Goal: Information Seeking & Learning: Find specific page/section

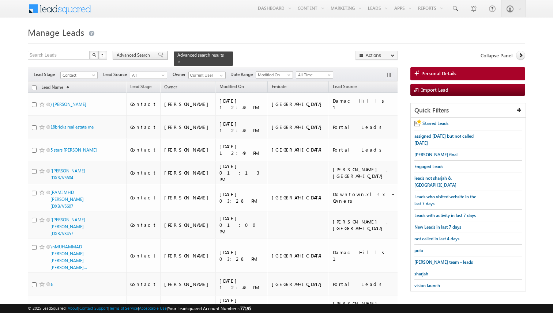
click at [144, 56] on span "Advanced Search" at bounding box center [134, 55] width 35 height 7
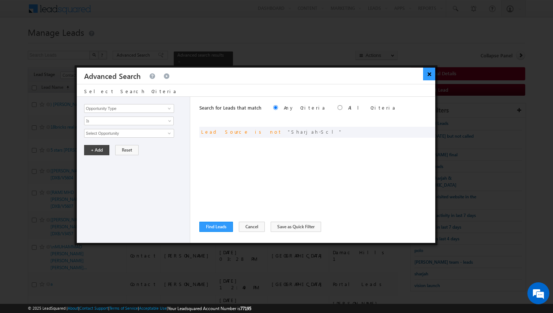
click at [428, 75] on button "×" at bounding box center [429, 74] width 12 height 13
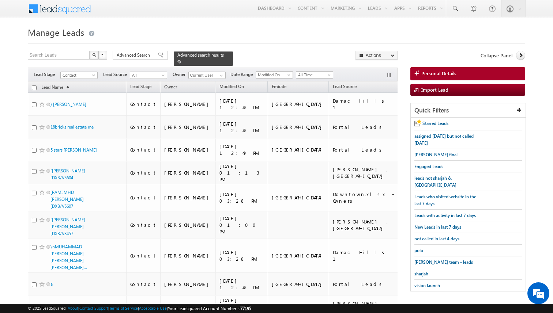
click at [177, 64] on link at bounding box center [179, 62] width 4 height 6
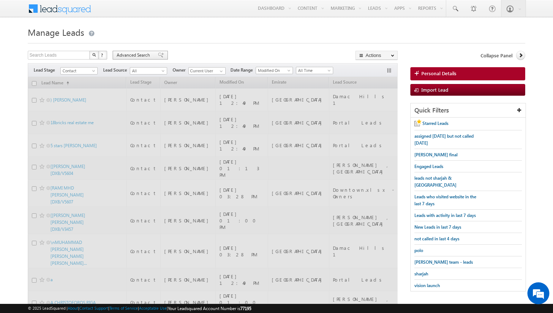
click at [145, 57] on span "Advanced Search" at bounding box center [134, 55] width 35 height 7
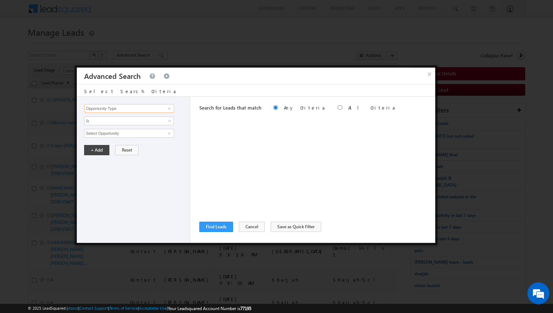
click at [141, 109] on input "Opportunity Type" at bounding box center [129, 108] width 90 height 9
type input "Owner"
click at [131, 133] on span "None Selected" at bounding box center [125, 133] width 83 height 8
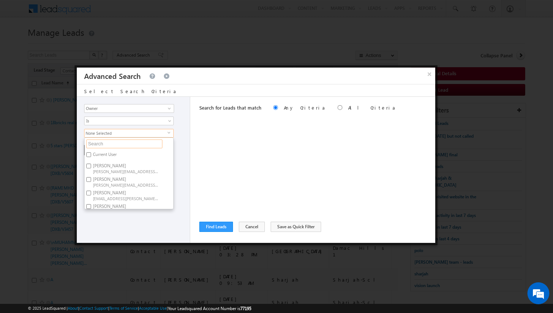
click at [126, 142] on input "text" at bounding box center [124, 144] width 76 height 9
click at [111, 191] on span "[EMAIL_ADDRESS][DOMAIN_NAME]" at bounding box center [126, 191] width 66 height 5
click at [91, 189] on input "Varun Sharma varun.sharma@indglobal.ae" at bounding box center [88, 186] width 5 height 5
checkbox input "true"
click at [111, 147] on input "text" at bounding box center [124, 144] width 76 height 9
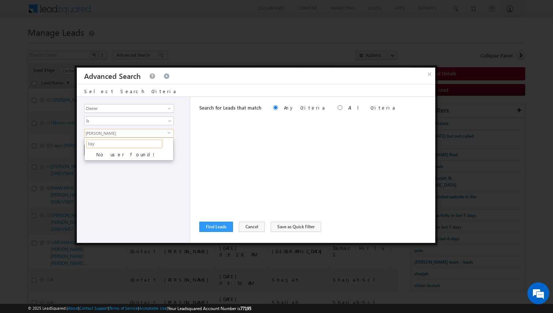
type input "ta"
type input "t"
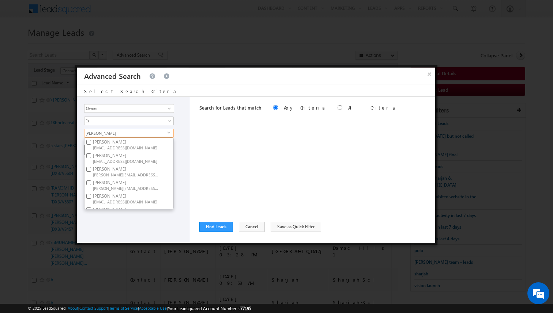
scroll to position [76, 0]
click at [113, 174] on label "athul sajay athul.sajay@indglobal.ae" at bounding box center [125, 174] width 82 height 14
click at [91, 174] on input "athul sajay athul.sajay@indglobal.ae" at bounding box center [88, 171] width 5 height 5
checkbox input "true"
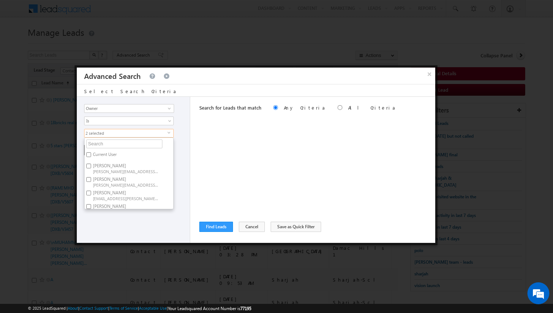
click at [173, 172] on ul "Current User Aakash Arora aakash.arora@indglobal.ae Adil Islam adil.islam@indgl…" at bounding box center [129, 174] width 90 height 72
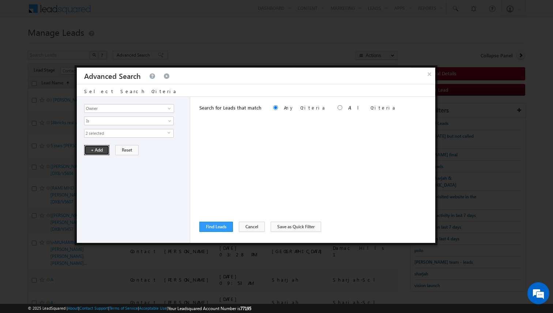
click at [103, 152] on button "+ Add" at bounding box center [96, 150] width 25 height 10
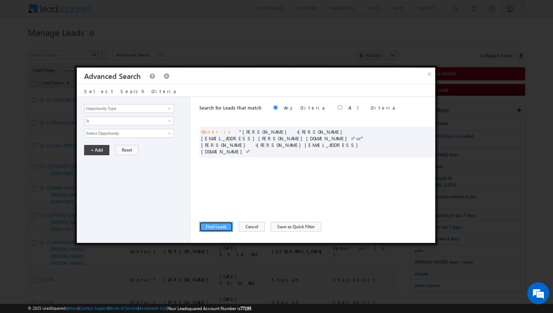
click at [221, 225] on button "Find Leads" at bounding box center [216, 227] width 34 height 10
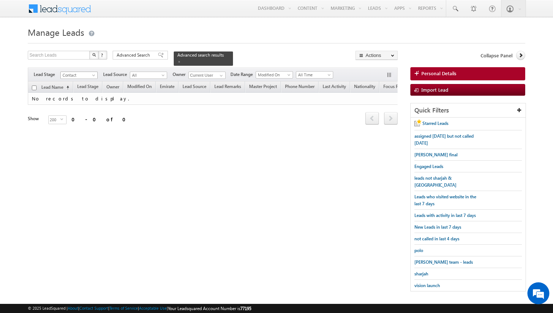
click at [93, 78] on span at bounding box center [94, 77] width 6 height 6
click at [76, 82] on link "All" at bounding box center [79, 82] width 37 height 7
click at [222, 76] on span at bounding box center [221, 76] width 6 height 6
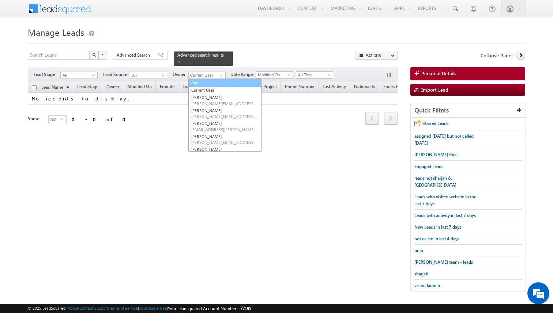
click at [202, 82] on link "Any" at bounding box center [224, 83] width 73 height 8
type input "Any"
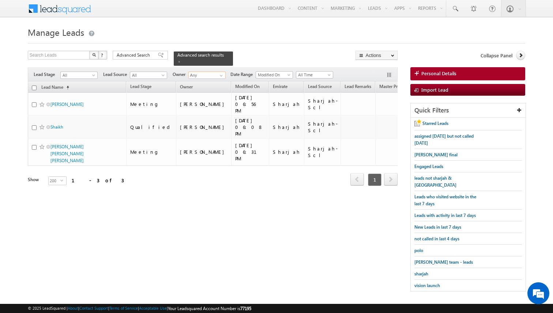
click at [35, 89] on input "checkbox" at bounding box center [34, 88] width 5 height 5
checkbox input "true"
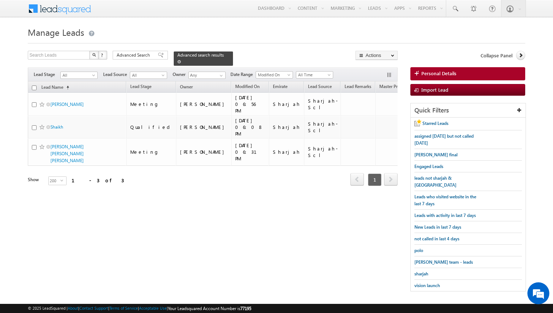
click at [177, 62] on span at bounding box center [179, 62] width 4 height 4
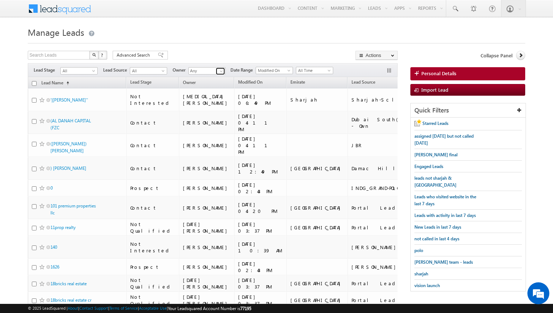
click at [222, 71] on span at bounding box center [221, 71] width 6 height 6
